Goal: Task Accomplishment & Management: Manage account settings

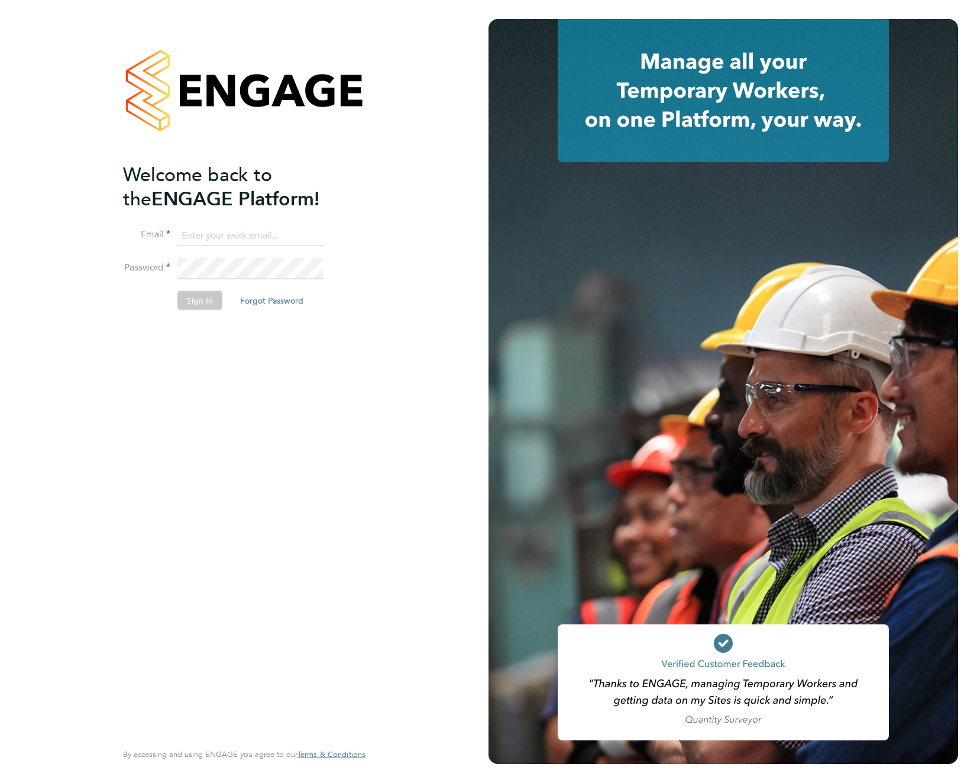
type input "support@engagelabs.io"
click at [189, 303] on button "Sign In" at bounding box center [199, 299] width 45 height 19
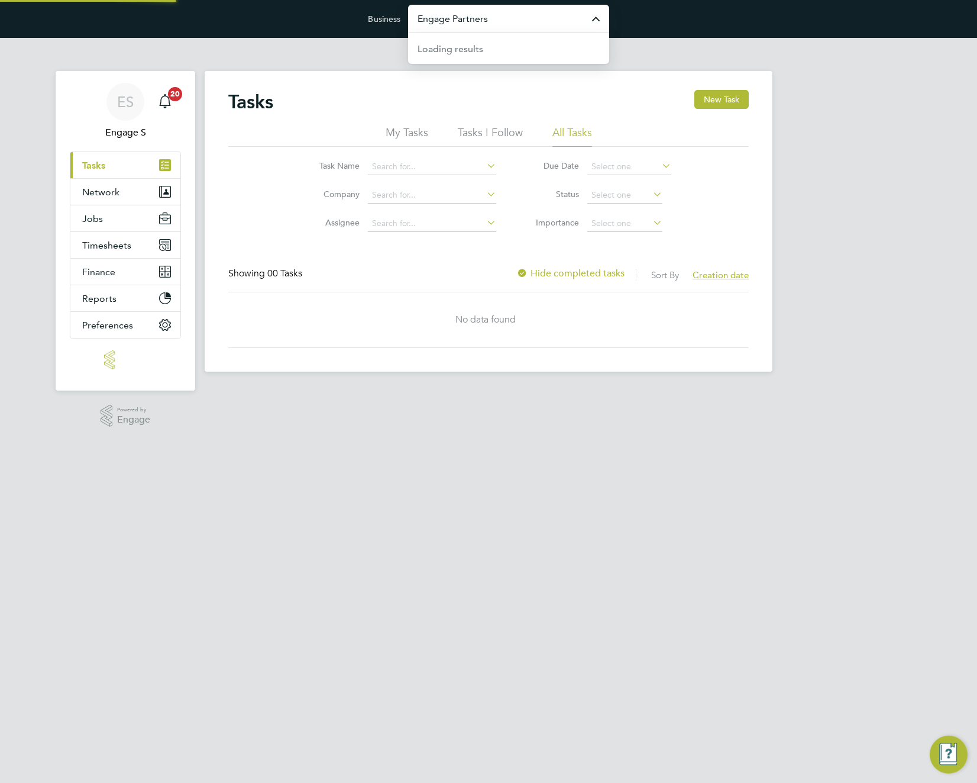
click at [571, 25] on input "Engage Partners" at bounding box center [508, 19] width 201 height 28
click at [550, 46] on li "Pretium Resourcing Ltd" at bounding box center [508, 47] width 201 height 29
type input "Pretium Resourcing Ltd"
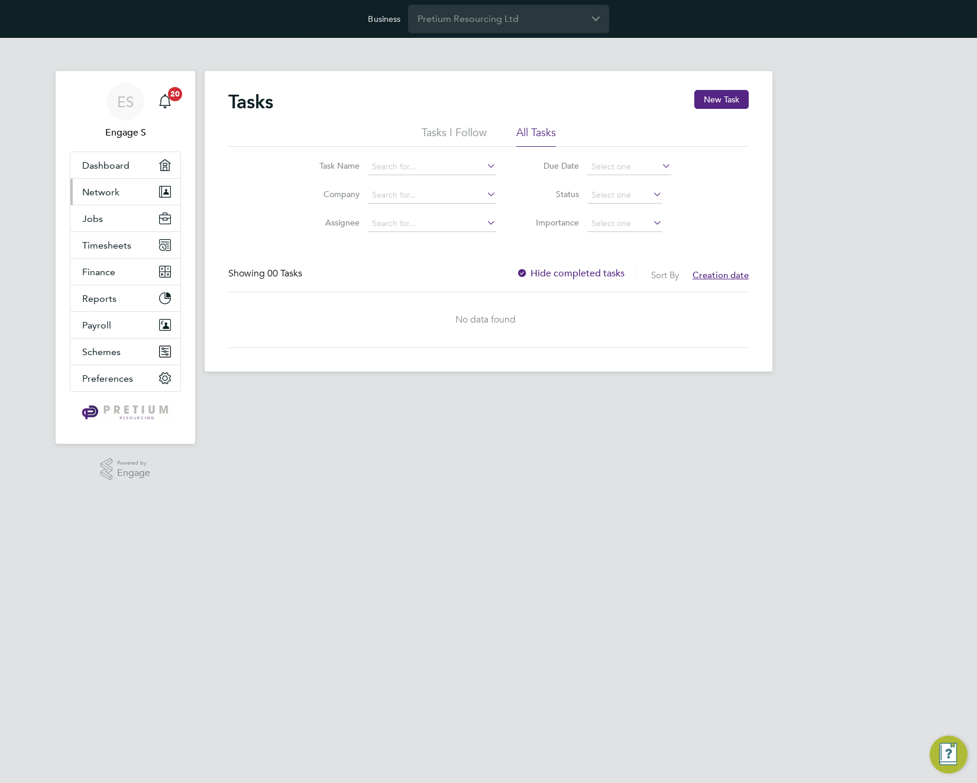
click at [111, 195] on span "Network" at bounding box center [100, 191] width 37 height 11
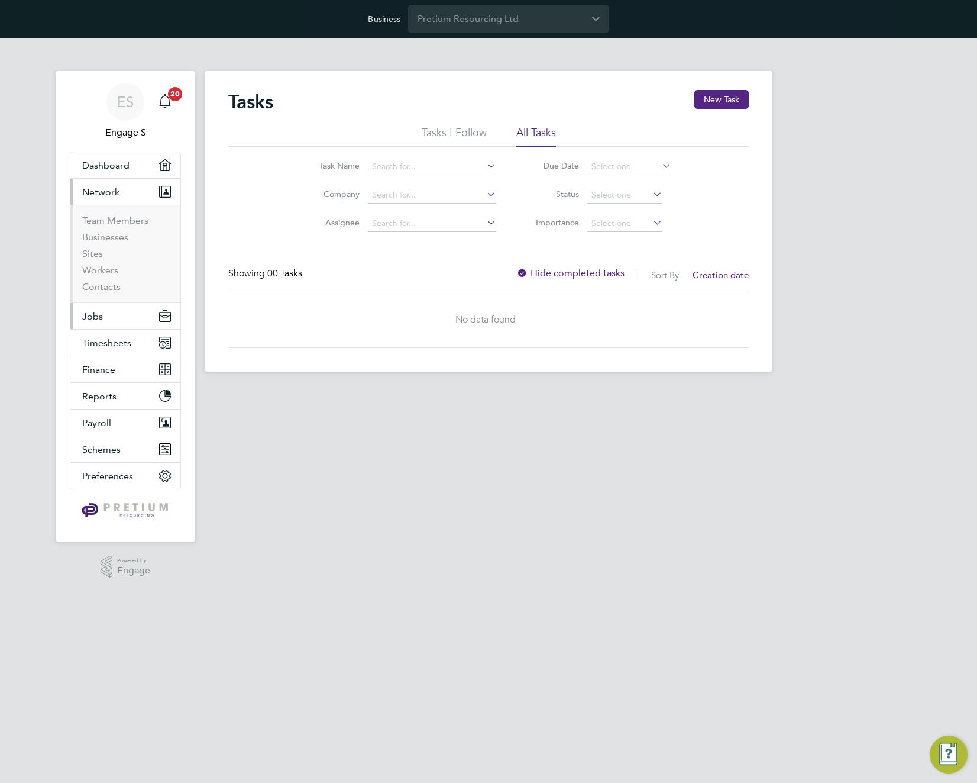
click at [114, 316] on button "Jobs" at bounding box center [125, 316] width 110 height 26
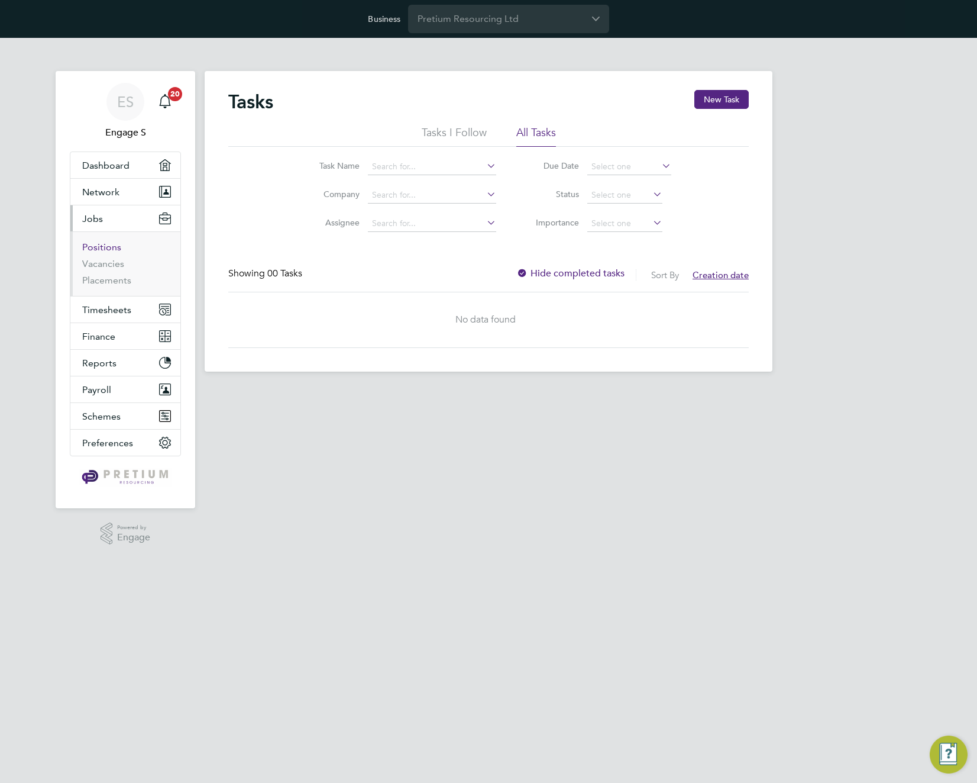
click at [99, 242] on link "Positions" at bounding box center [101, 246] width 39 height 11
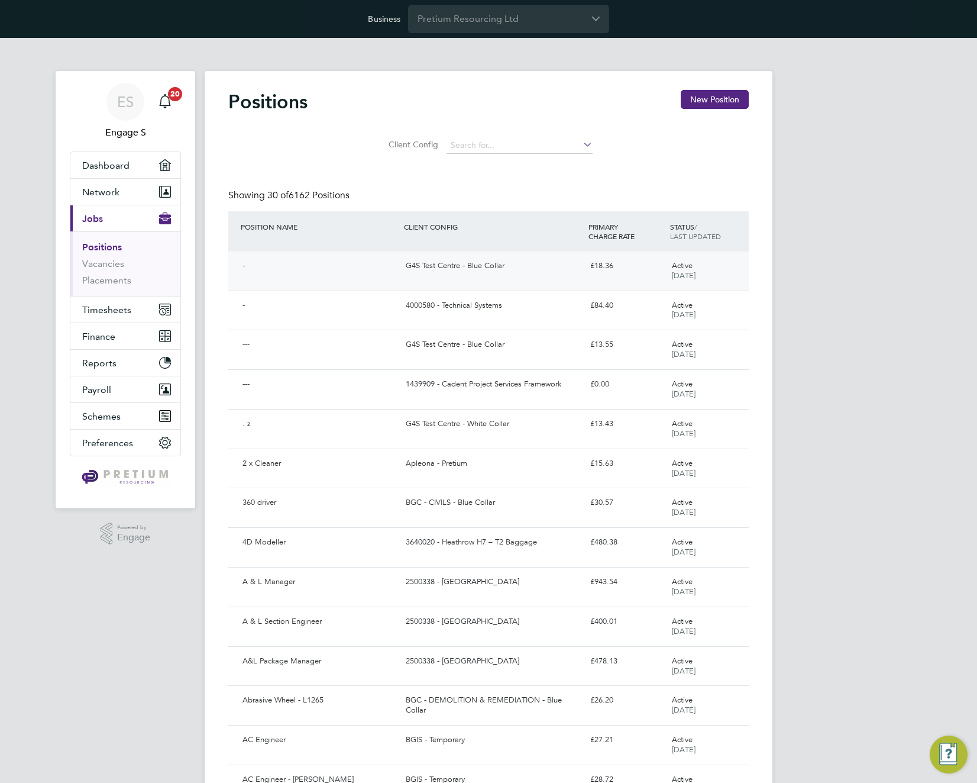
click at [466, 264] on div "G4S Test Centre - Blue Collar" at bounding box center [493, 266] width 184 height 20
click at [106, 282] on link "Placements" at bounding box center [106, 279] width 49 height 11
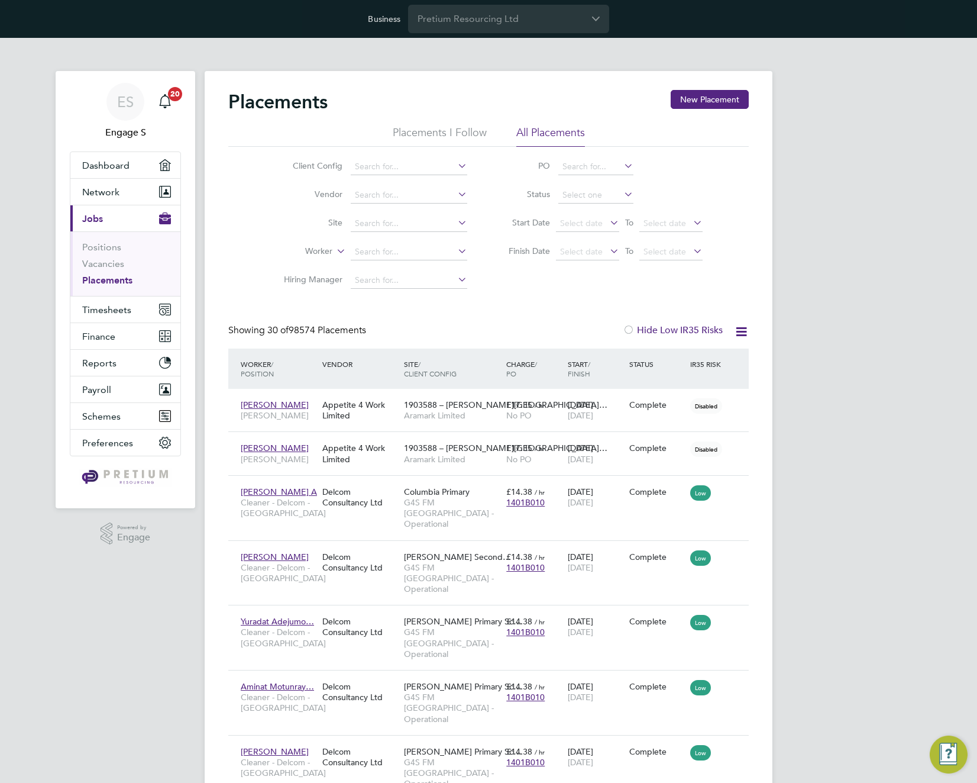
click at [628, 328] on div at bounding box center [629, 331] width 12 height 12
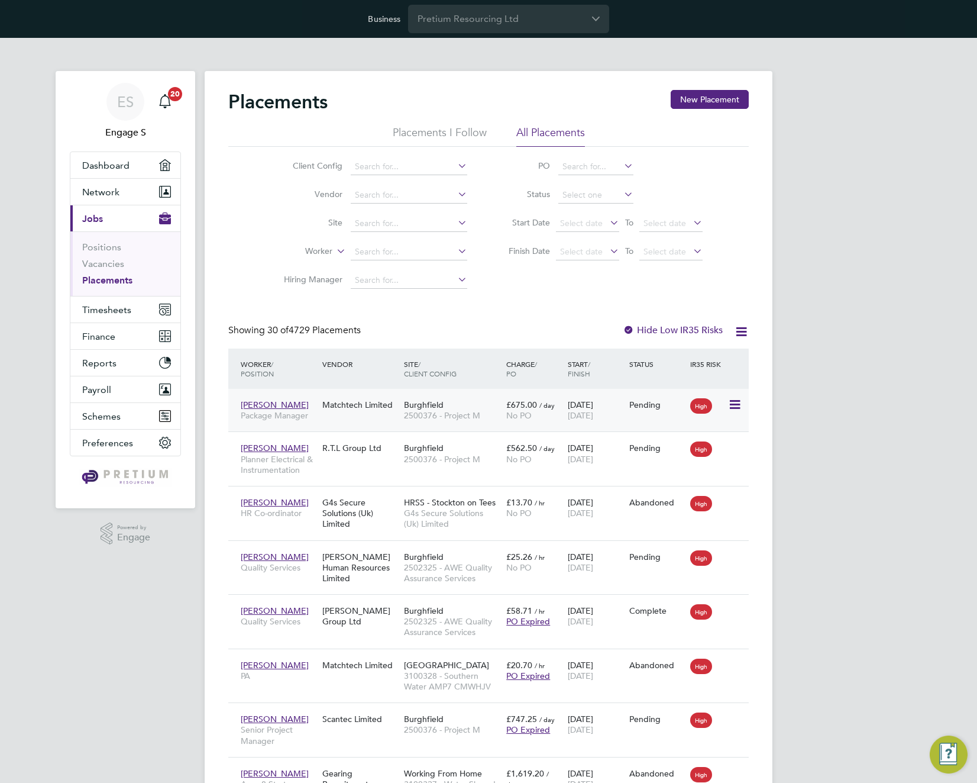
click at [428, 408] on span "Burghfield" at bounding box center [424, 404] width 40 height 11
click at [106, 247] on link "Positions" at bounding box center [101, 246] width 39 height 11
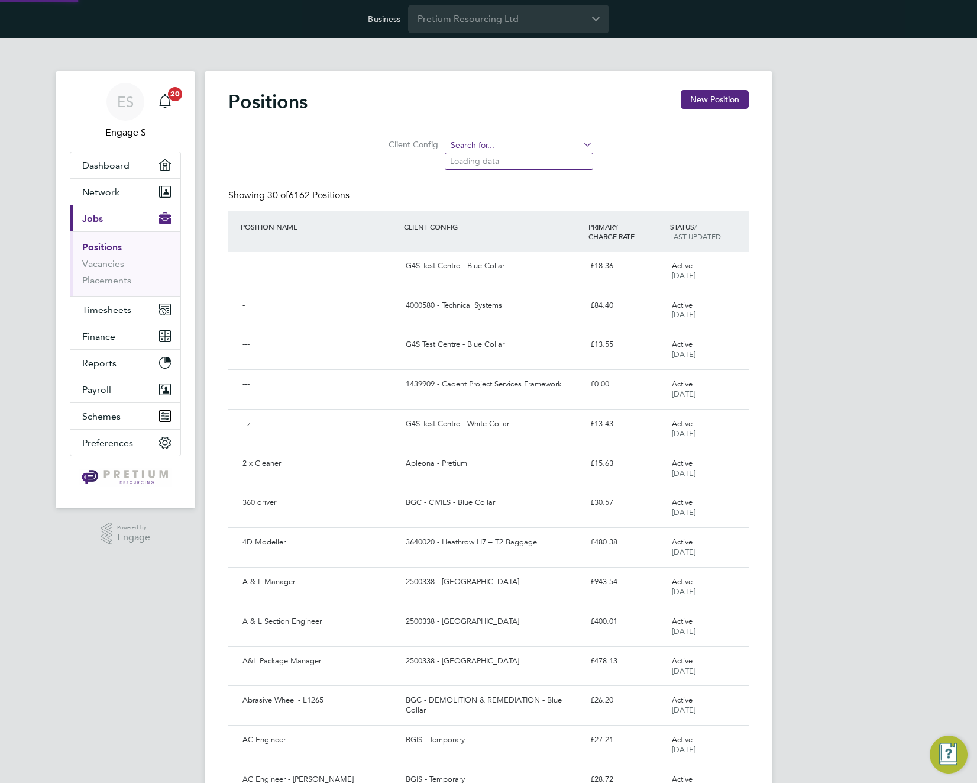
click at [511, 147] on input at bounding box center [520, 145] width 146 height 17
paste input "2500376 - Project M"
type input "2500376 - Project M"
click at [510, 160] on b "Project" at bounding box center [504, 161] width 28 height 10
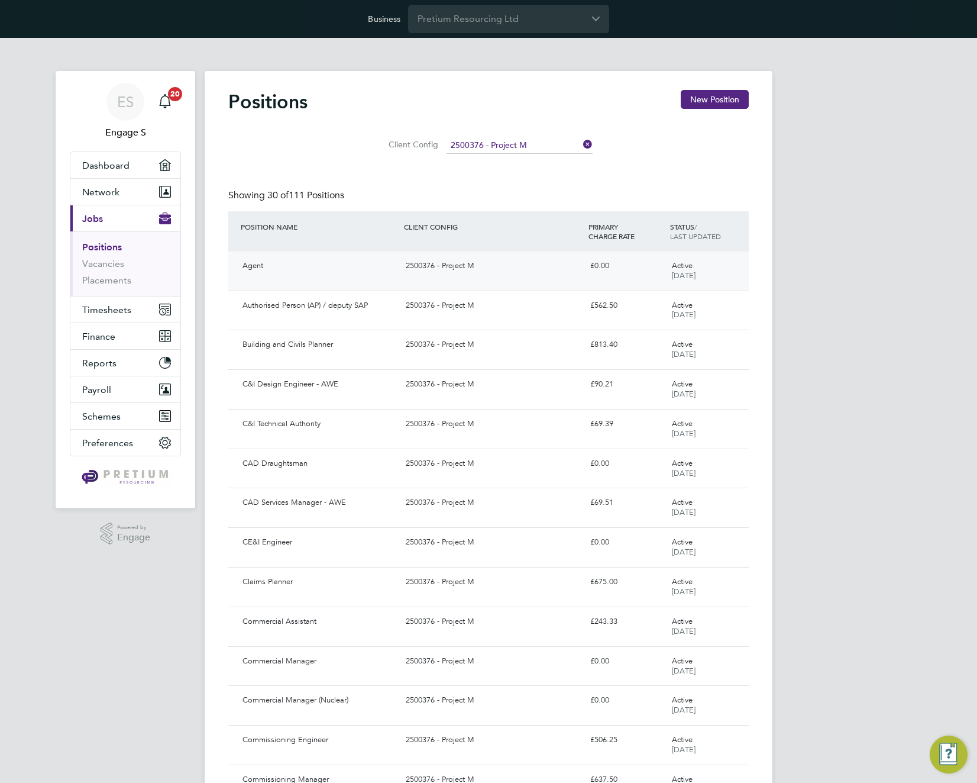
click at [428, 267] on div "2500376 - Project M" at bounding box center [493, 266] width 184 height 20
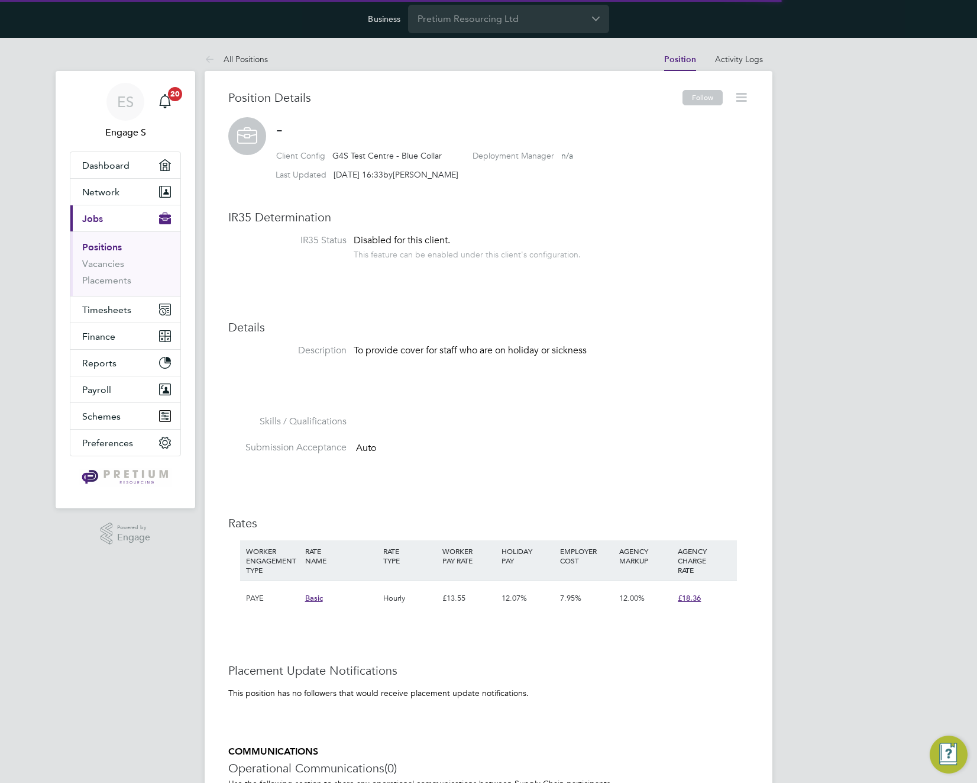
scroll to position [35, 79]
click at [741, 101] on icon at bounding box center [741, 97] width 15 height 15
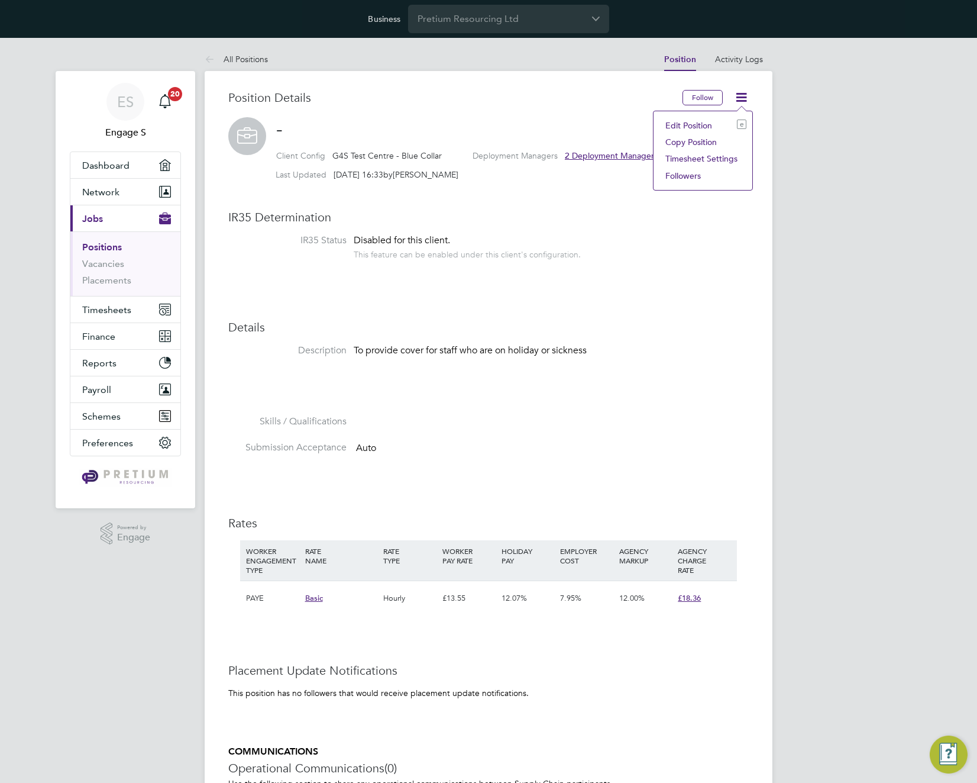
click at [700, 122] on li "Edit Position e" at bounding box center [703, 125] width 87 height 17
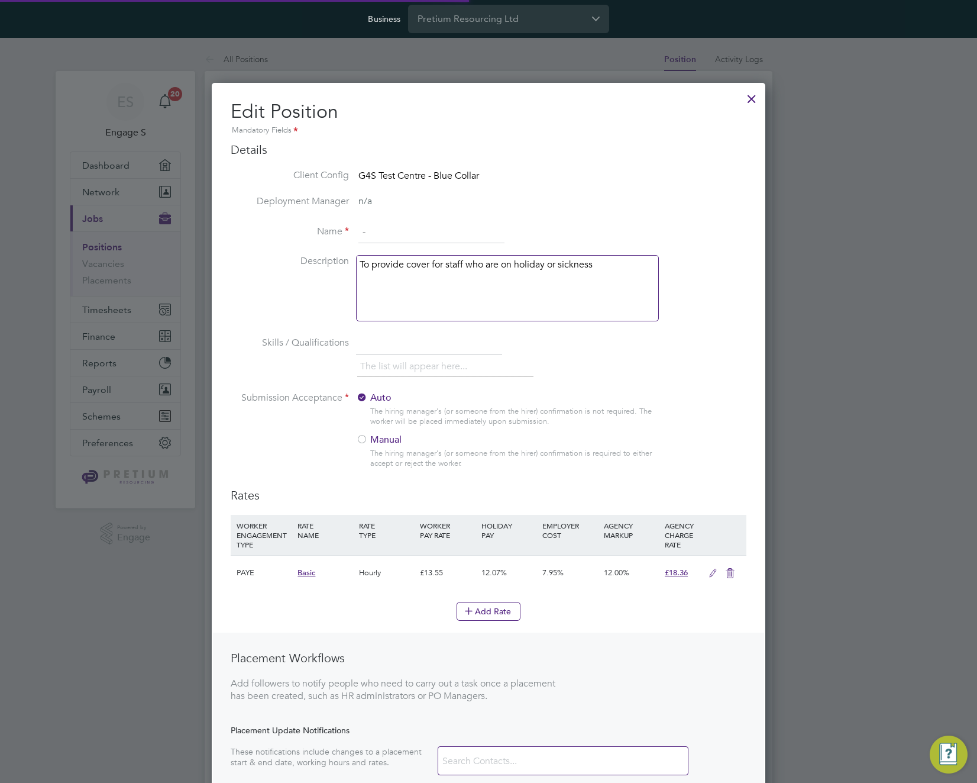
scroll to position [820, 554]
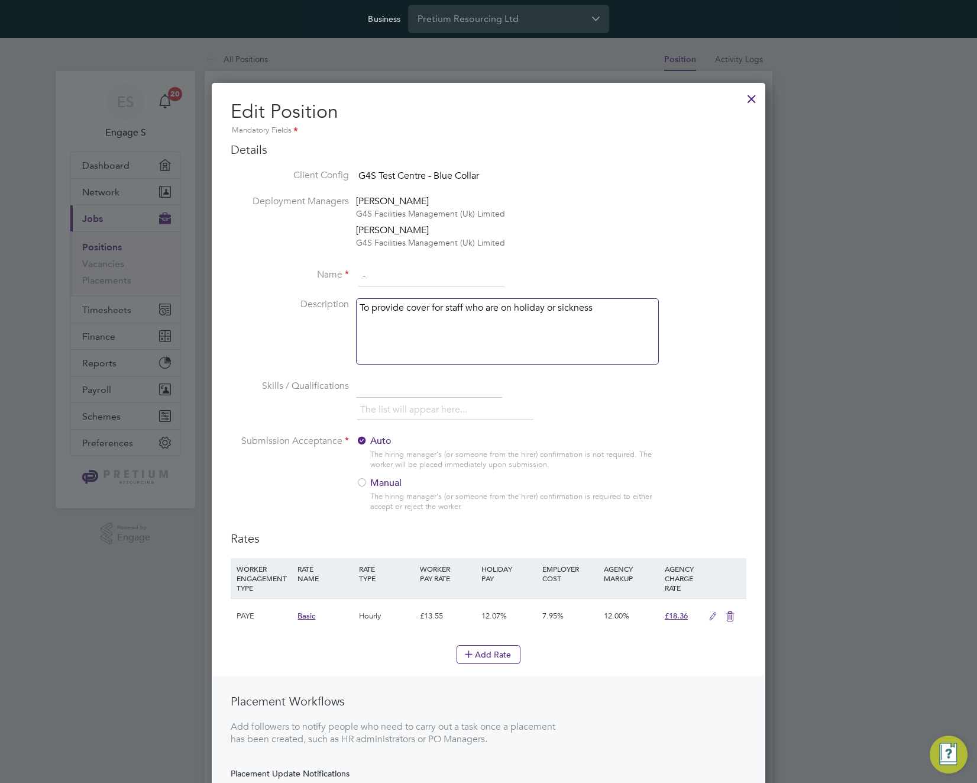
click at [754, 95] on div at bounding box center [751, 95] width 21 height 21
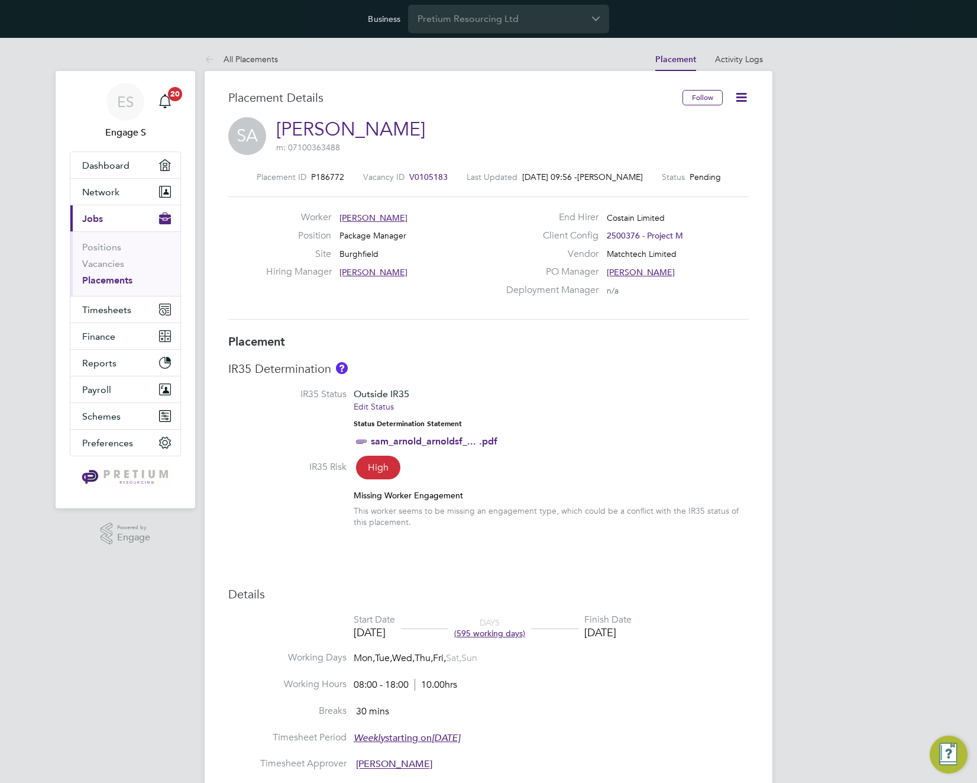
click at [358, 231] on span "Package Manager" at bounding box center [373, 235] width 67 height 11
copy div "Package Manager Site"
click at [645, 236] on span "2500376 - Project M" at bounding box center [645, 235] width 76 height 11
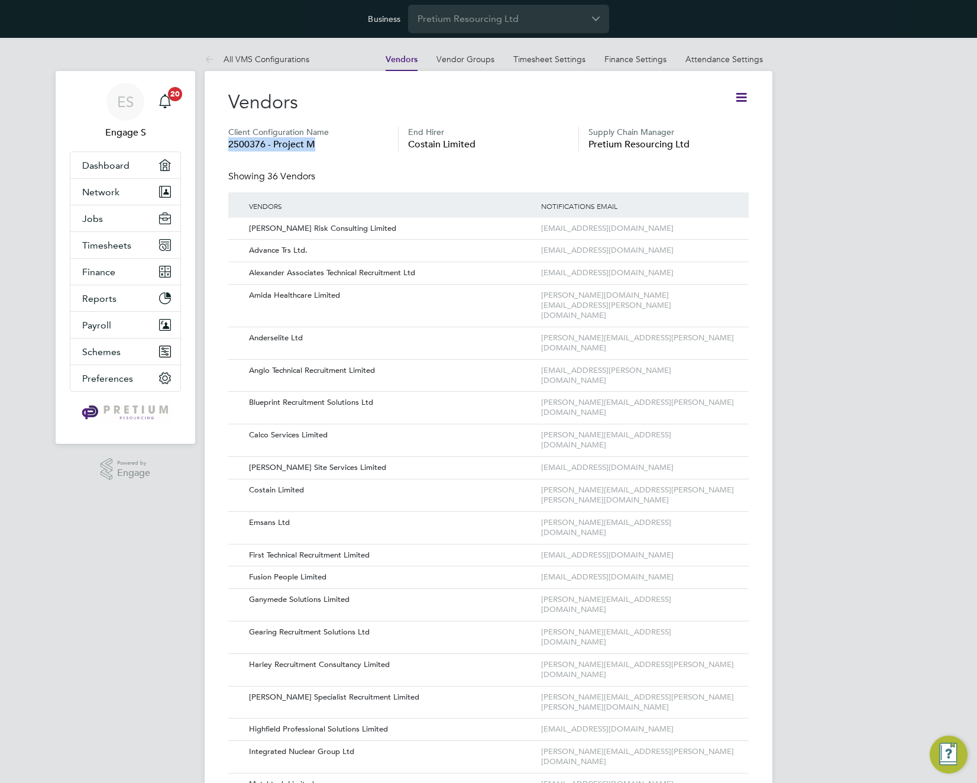
drag, startPoint x: 228, startPoint y: 142, endPoint x: 330, endPoint y: 148, distance: 101.9
click at [330, 148] on span "2500376 - Project M" at bounding box center [308, 144] width 160 height 14
copy span "2500376 - Project M"
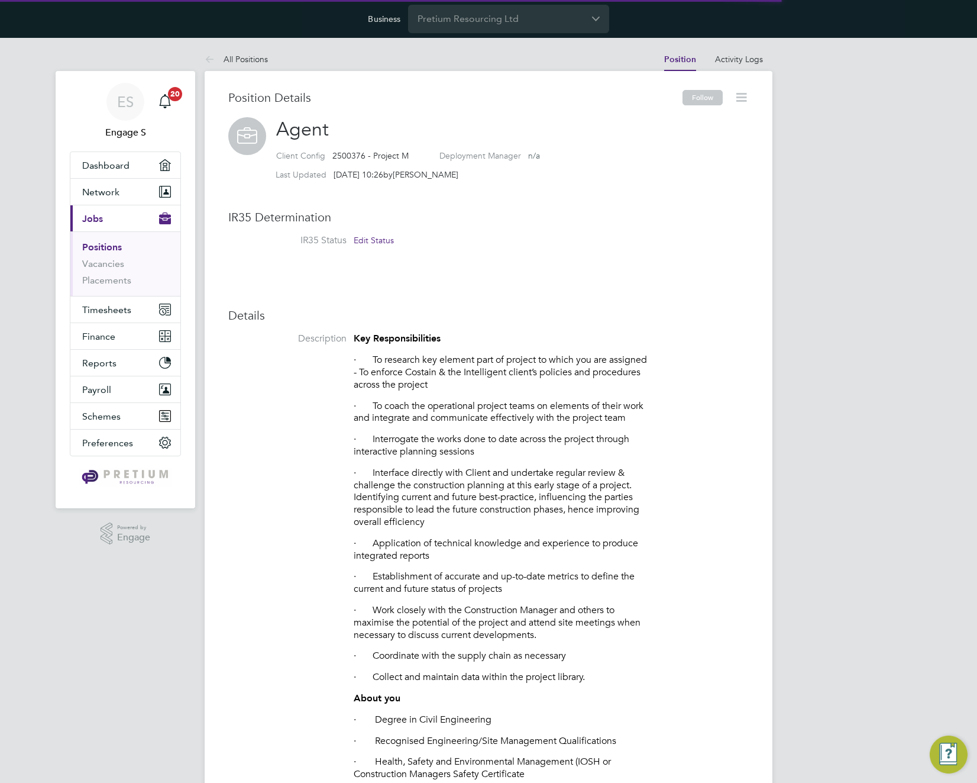
scroll to position [35, 79]
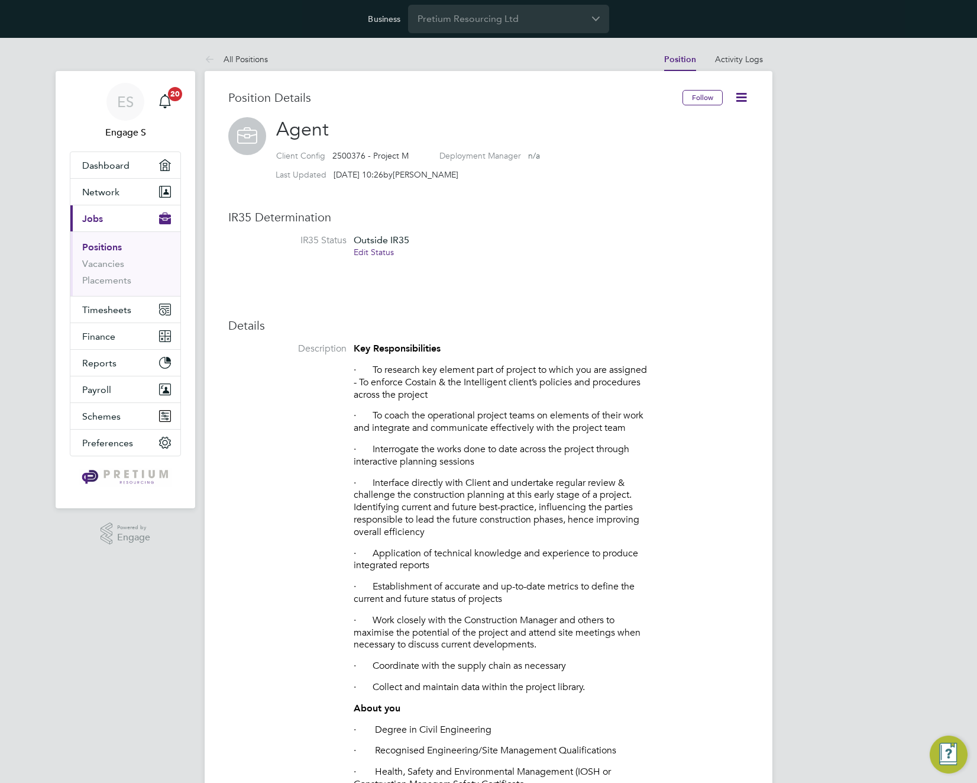
click at [377, 254] on link "Edit Status" at bounding box center [374, 252] width 40 height 11
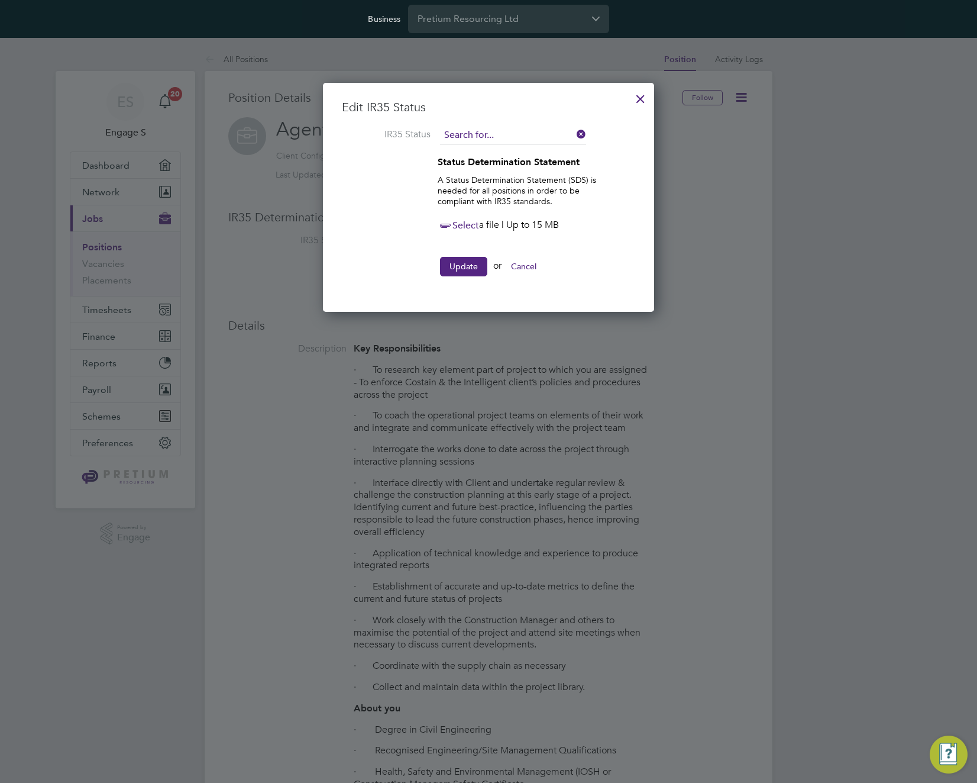
scroll to position [153, 332]
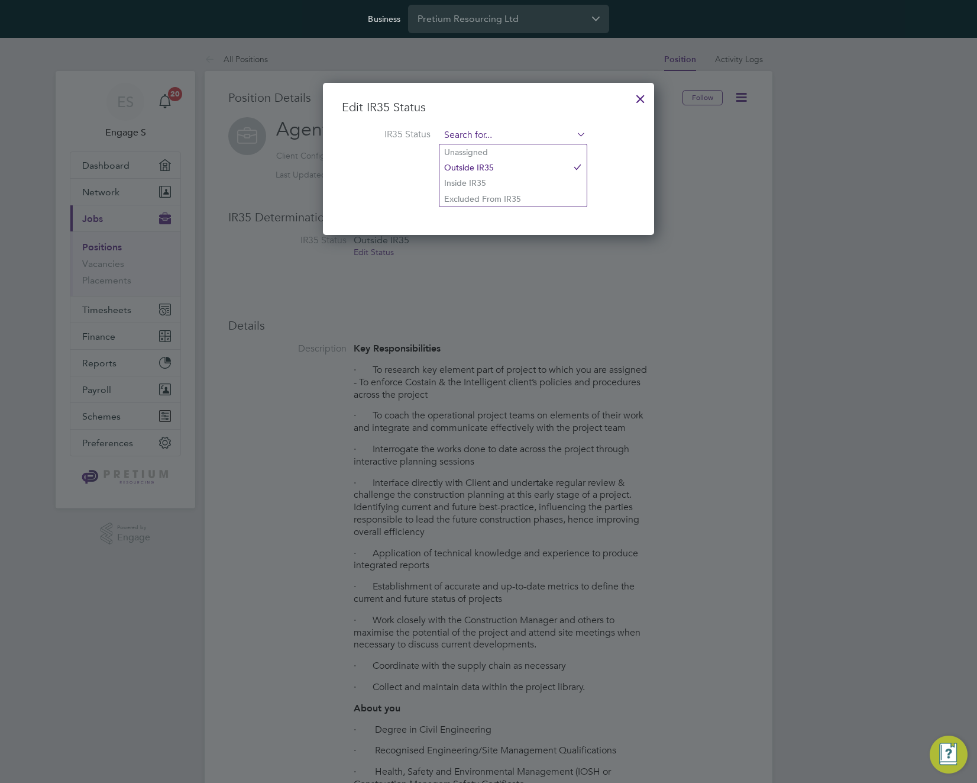
click at [506, 135] on input at bounding box center [513, 136] width 146 height 18
click at [485, 196] on li "Excluded From IR35" at bounding box center [513, 198] width 147 height 15
type input "Excluded From IR35"
click at [466, 189] on button "Update" at bounding box center [463, 189] width 47 height 19
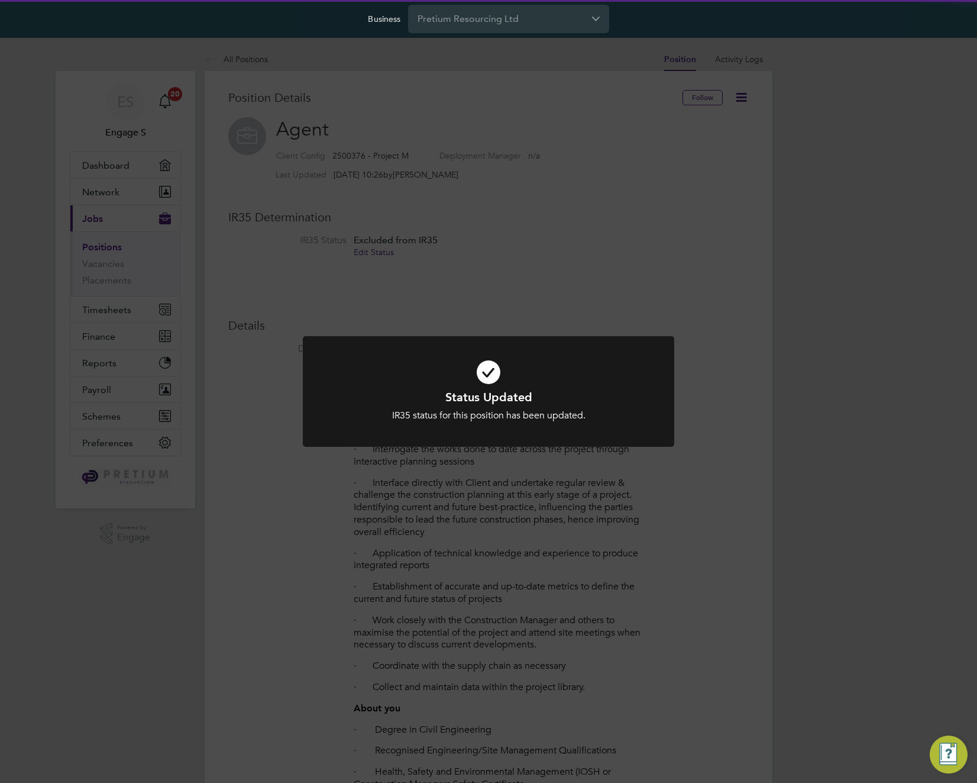
click at [595, 231] on div "Status Updated IR35 status for this position has been updated. Cancel Okay" at bounding box center [488, 391] width 977 height 783
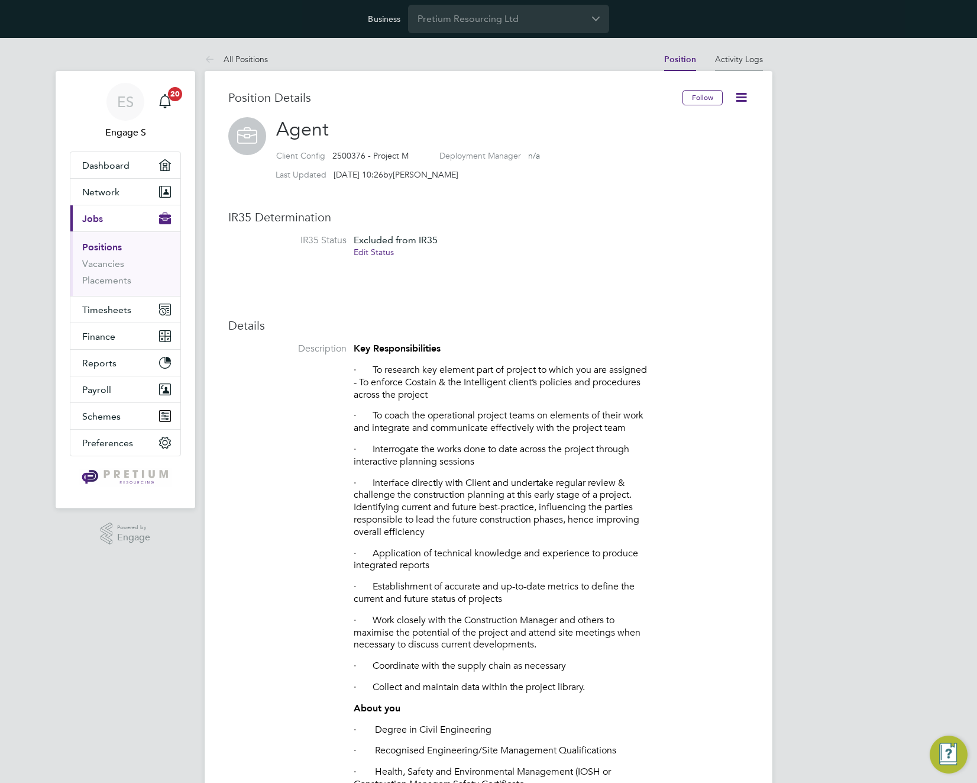
click at [752, 57] on link "Activity Logs" at bounding box center [739, 59] width 48 height 11
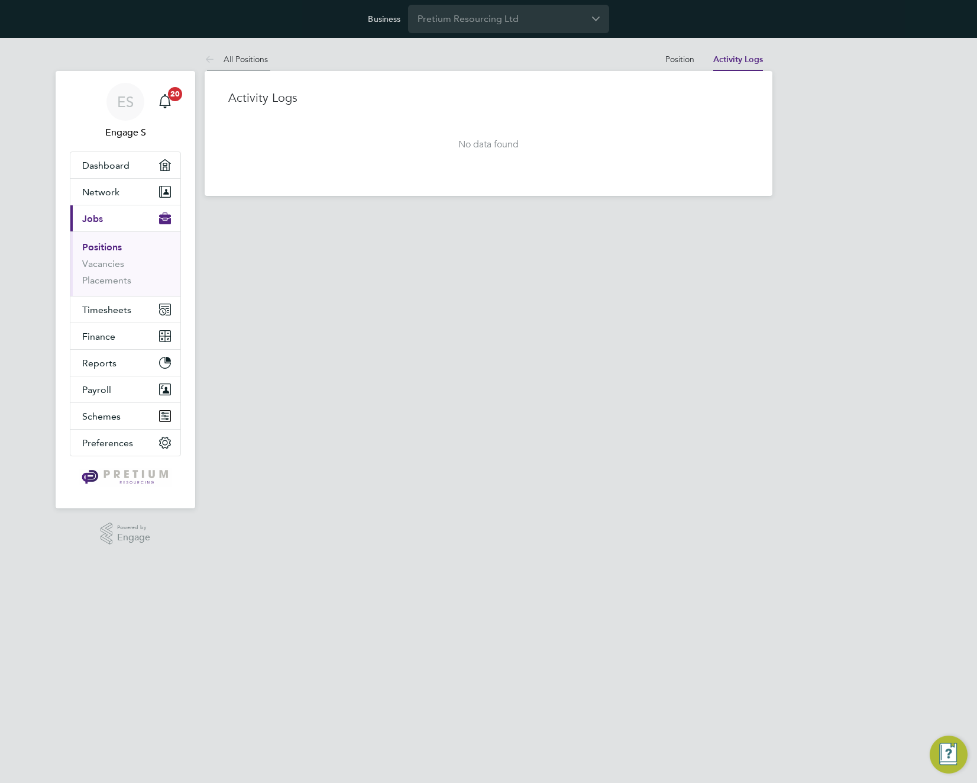
click at [247, 60] on link "All Positions" at bounding box center [236, 59] width 63 height 11
click at [674, 56] on link "Position" at bounding box center [680, 59] width 29 height 11
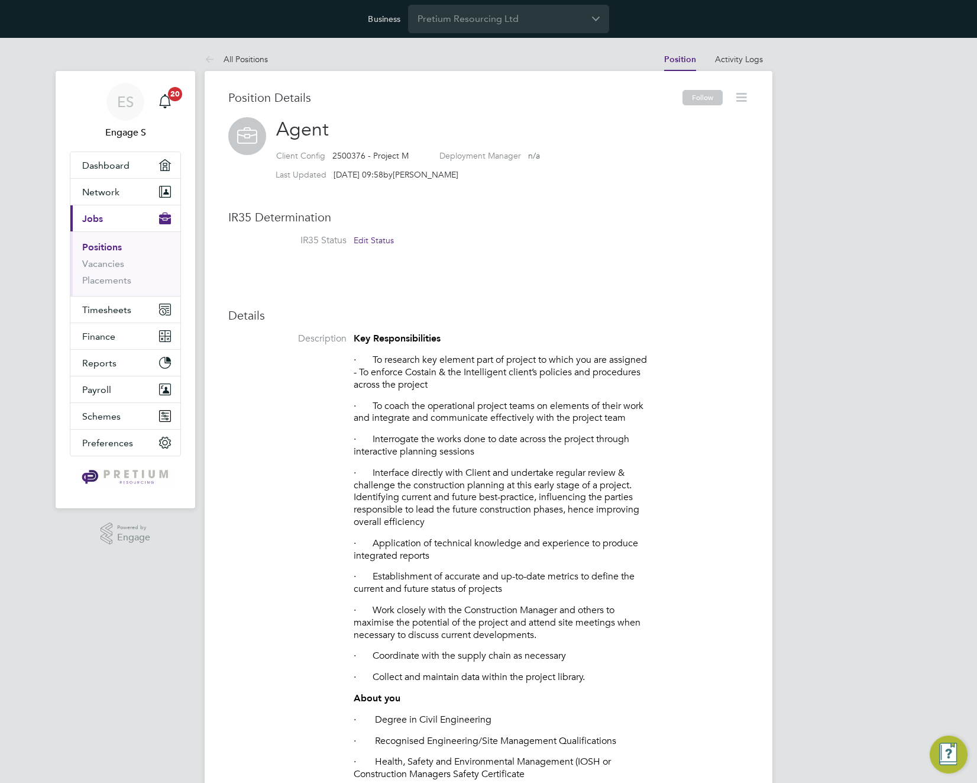
scroll to position [35, 79]
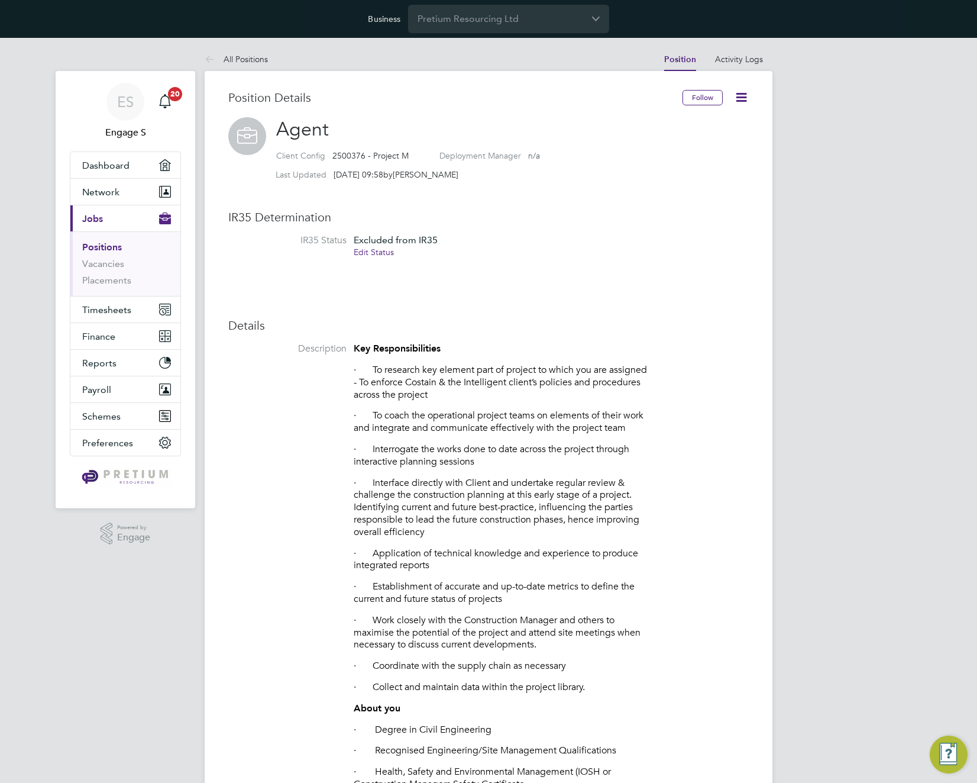
click at [370, 256] on link "Edit Status" at bounding box center [374, 252] width 40 height 11
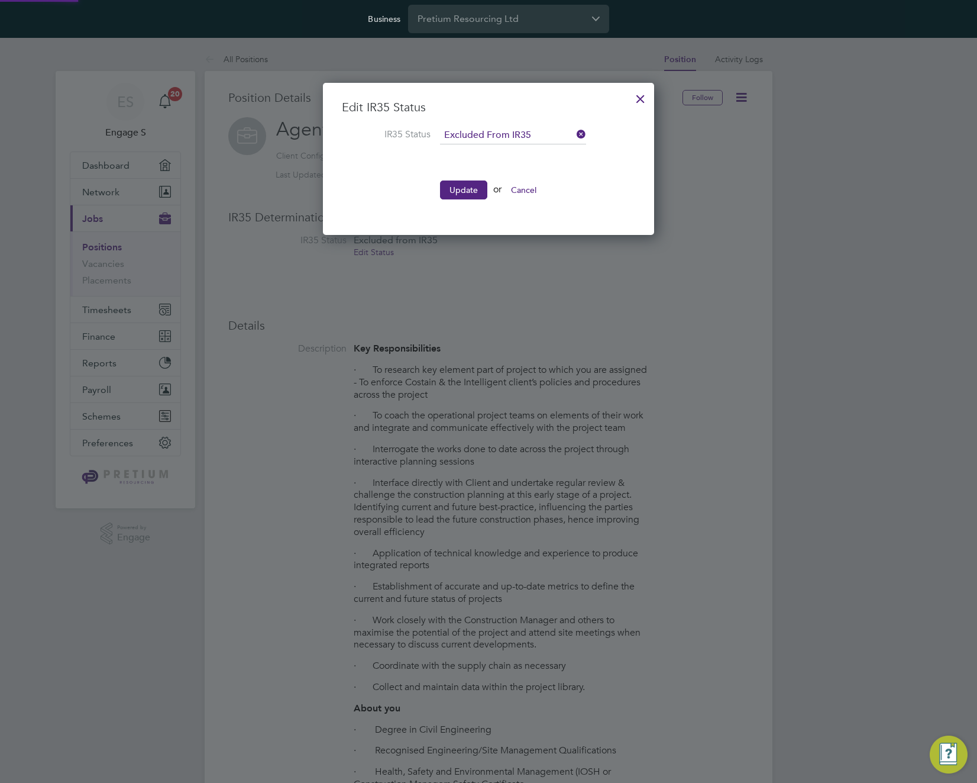
scroll to position [153, 332]
click at [505, 137] on input at bounding box center [513, 136] width 146 height 18
click at [486, 179] on li "Inside IR35" at bounding box center [513, 182] width 147 height 15
type input "Inside IR35"
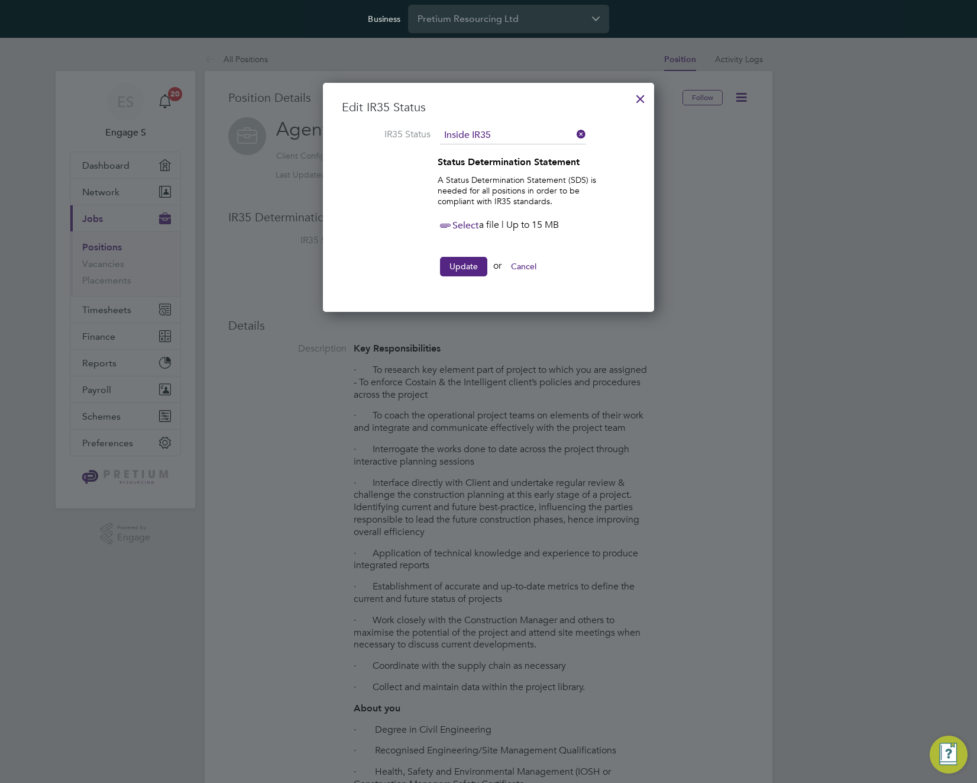
scroll to position [229, 332]
click at [464, 224] on span "Select" at bounding box center [458, 225] width 41 height 12
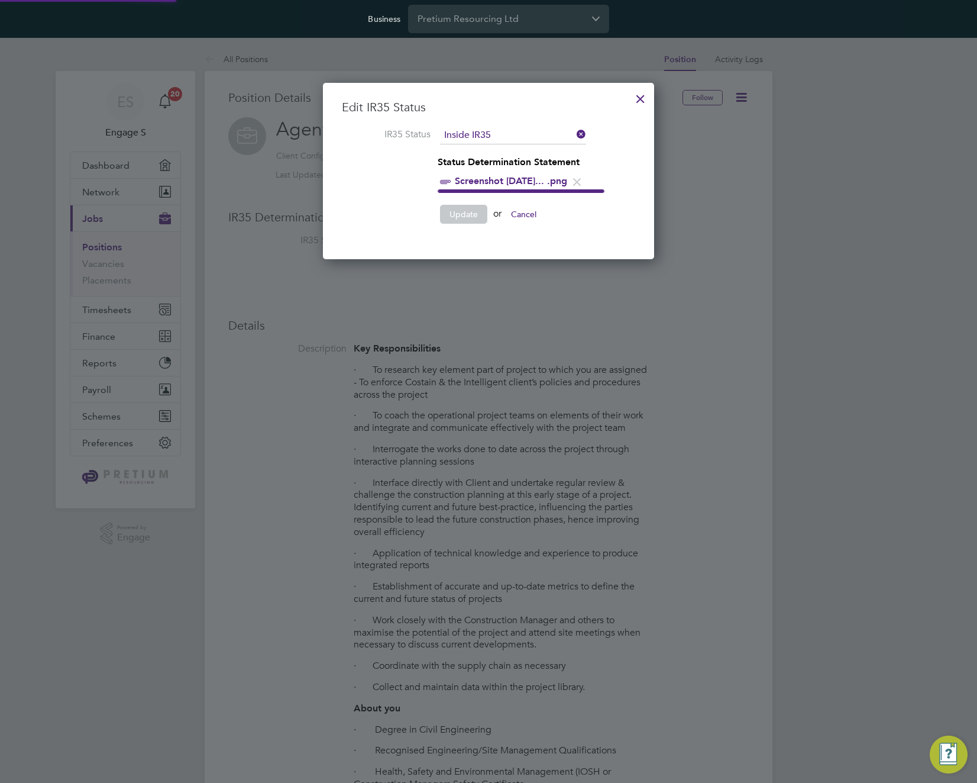
scroll to position [173, 332]
click at [461, 215] on button "Update" at bounding box center [463, 210] width 47 height 19
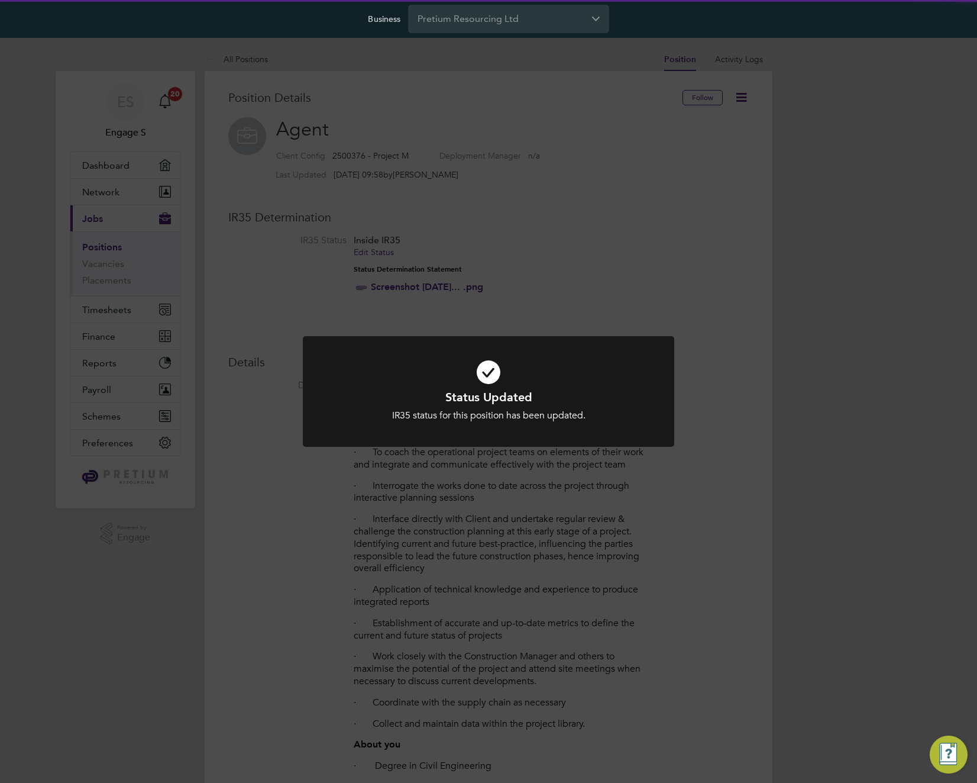
click at [692, 211] on div "Status Updated IR35 status for this position has been updated. Cancel Okay" at bounding box center [488, 391] width 977 height 783
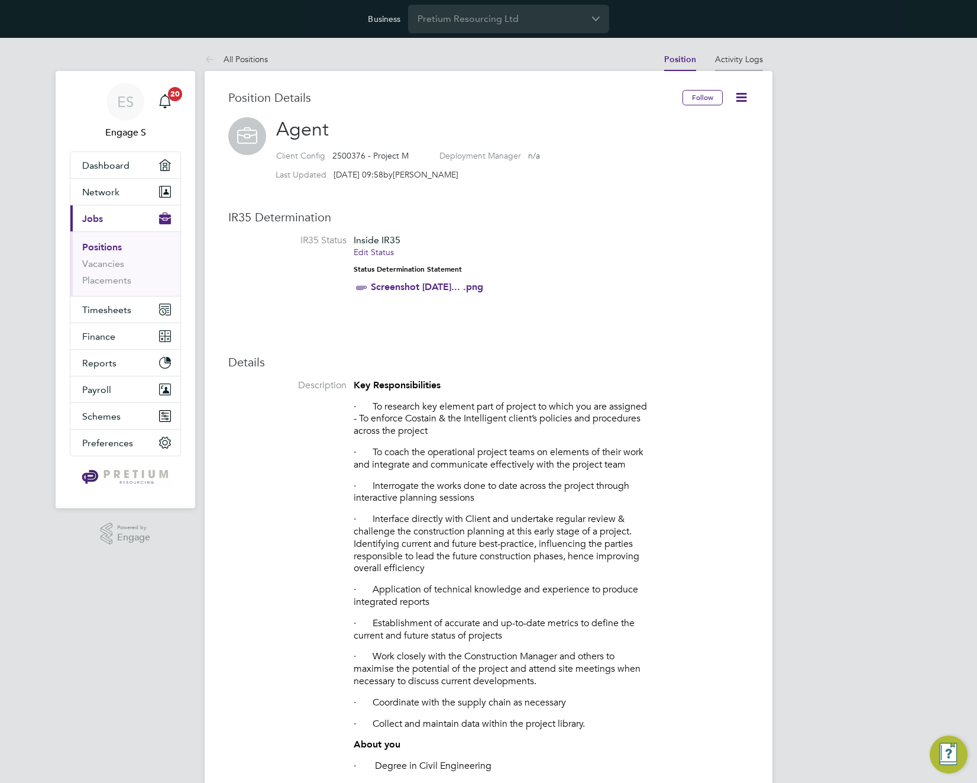
click at [754, 61] on link "Activity Logs" at bounding box center [739, 59] width 48 height 11
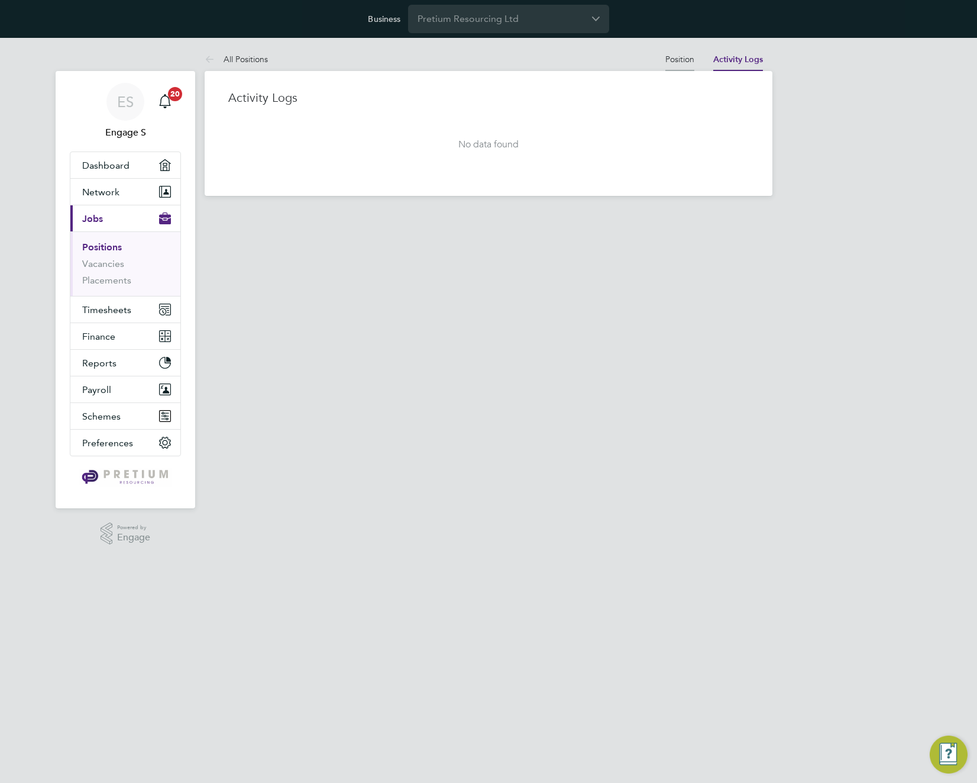
click at [678, 62] on link "Position" at bounding box center [680, 59] width 29 height 11
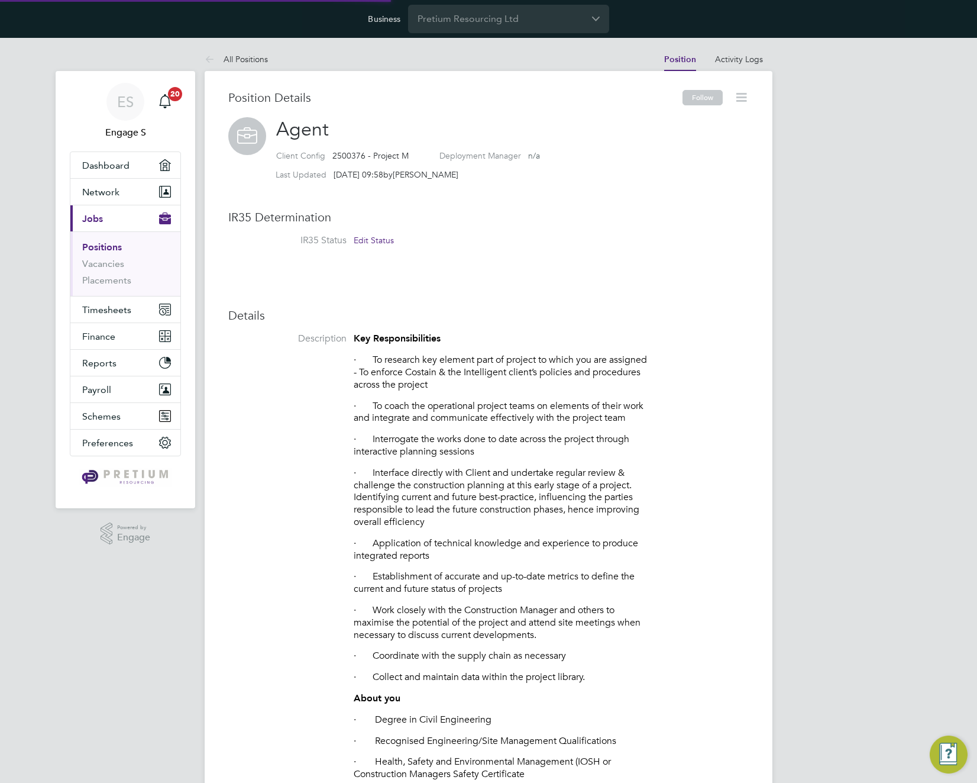
scroll to position [35, 79]
